Goal: Task Accomplishment & Management: Use online tool/utility

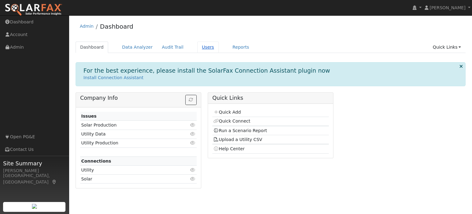
click at [199, 46] on link "Users" at bounding box center [208, 46] width 22 height 11
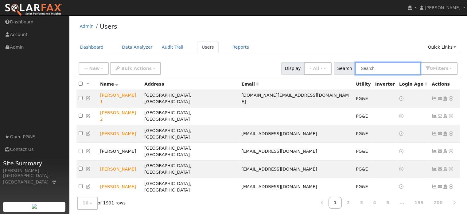
click at [372, 71] on input "text" at bounding box center [388, 68] width 65 height 13
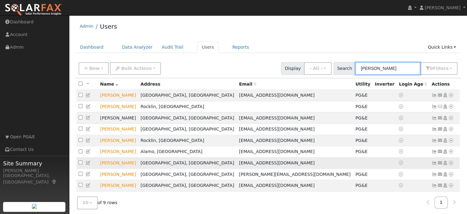
type input "dave"
click at [451, 165] on icon at bounding box center [452, 162] width 6 height 4
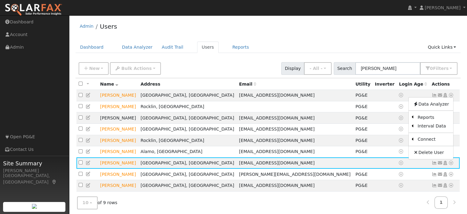
click at [0, 0] on link "Scenario" at bounding box center [0, 0] width 0 height 0
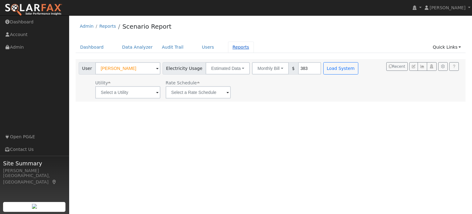
click at [232, 50] on link "Reports" at bounding box center [241, 46] width 26 height 11
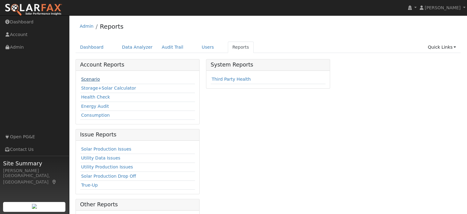
click at [91, 79] on link "Scenario" at bounding box center [90, 79] width 19 height 5
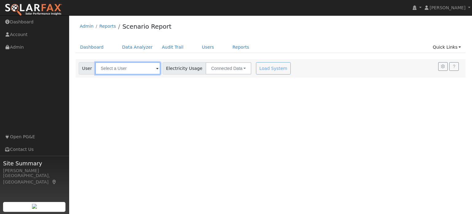
click at [110, 71] on input "text" at bounding box center [127, 68] width 65 height 12
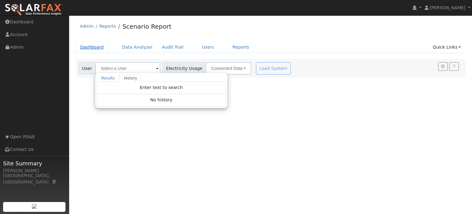
click at [93, 48] on link "Dashboard" at bounding box center [92, 46] width 33 height 11
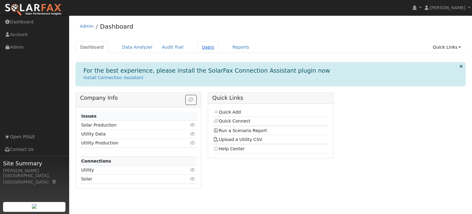
click at [199, 46] on link "Users" at bounding box center [208, 46] width 22 height 11
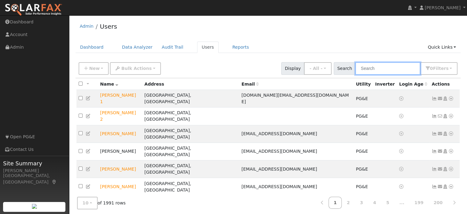
click at [376, 67] on input "text" at bounding box center [388, 68] width 65 height 13
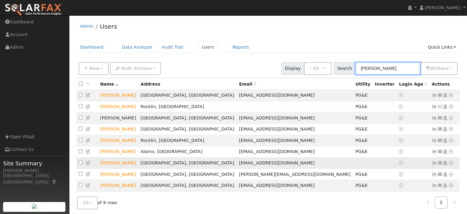
type input "dave"
click at [452, 165] on icon at bounding box center [452, 162] width 6 height 4
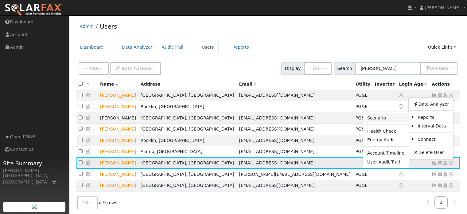
click at [387, 122] on link "Scenario" at bounding box center [386, 117] width 46 height 9
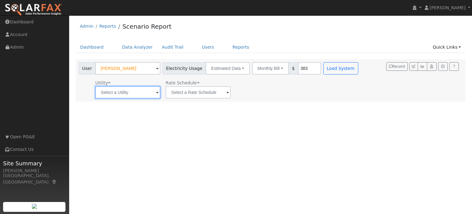
click at [144, 94] on input "text" at bounding box center [127, 92] width 65 height 12
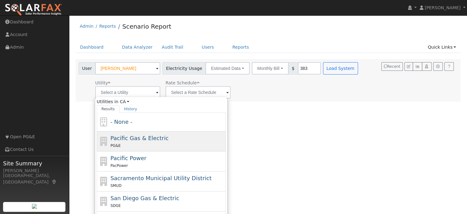
click at [137, 136] on span "Pacific Gas & Electric" at bounding box center [140, 138] width 58 height 6
type input "Pacific Gas & Electric"
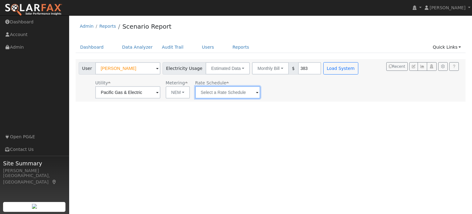
click at [210, 92] on input "text" at bounding box center [227, 92] width 65 height 12
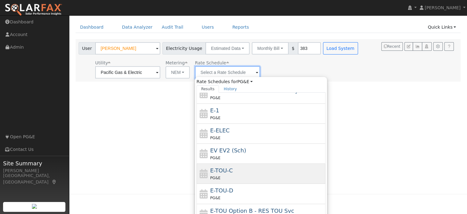
scroll to position [31, 0]
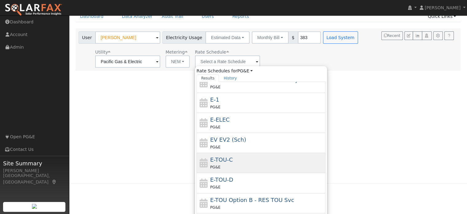
click at [230, 164] on div "PG&E" at bounding box center [268, 167] width 114 height 6
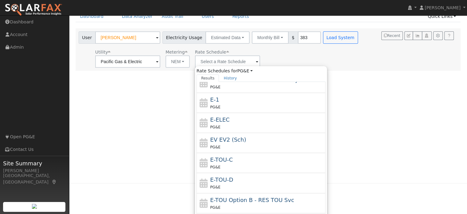
type input "E-TOU-C"
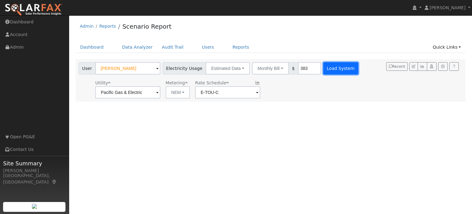
click at [331, 68] on button "Load System" at bounding box center [340, 68] width 35 height 12
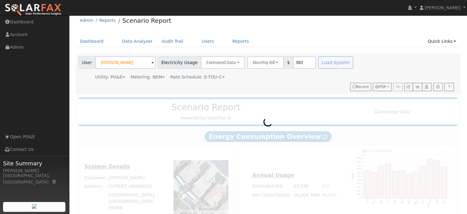
scroll to position [16, 0]
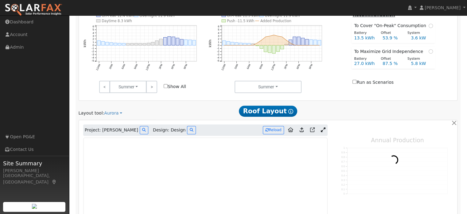
type input "0"
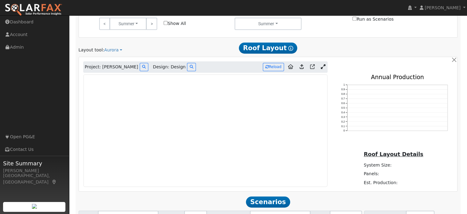
scroll to position [324, 0]
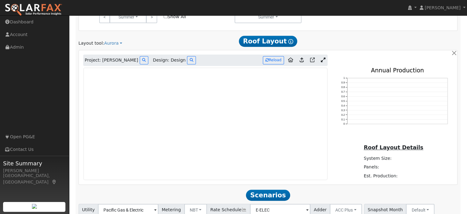
click at [322, 57] on icon at bounding box center [323, 59] width 5 height 5
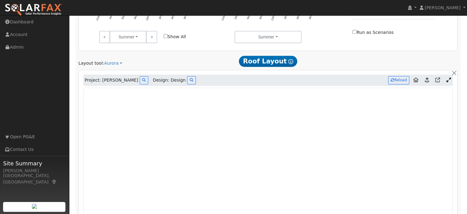
scroll to position [295, 0]
